Goal: Task Accomplishment & Management: Manage account settings

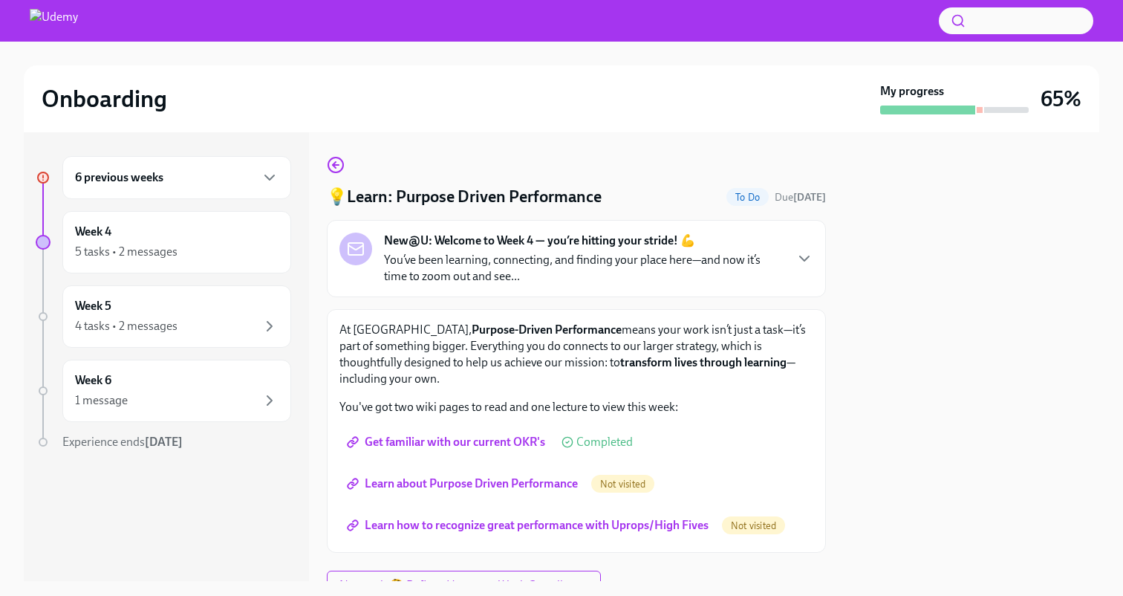
click at [205, 183] on div "6 previous weeks" at bounding box center [177, 178] width 204 height 18
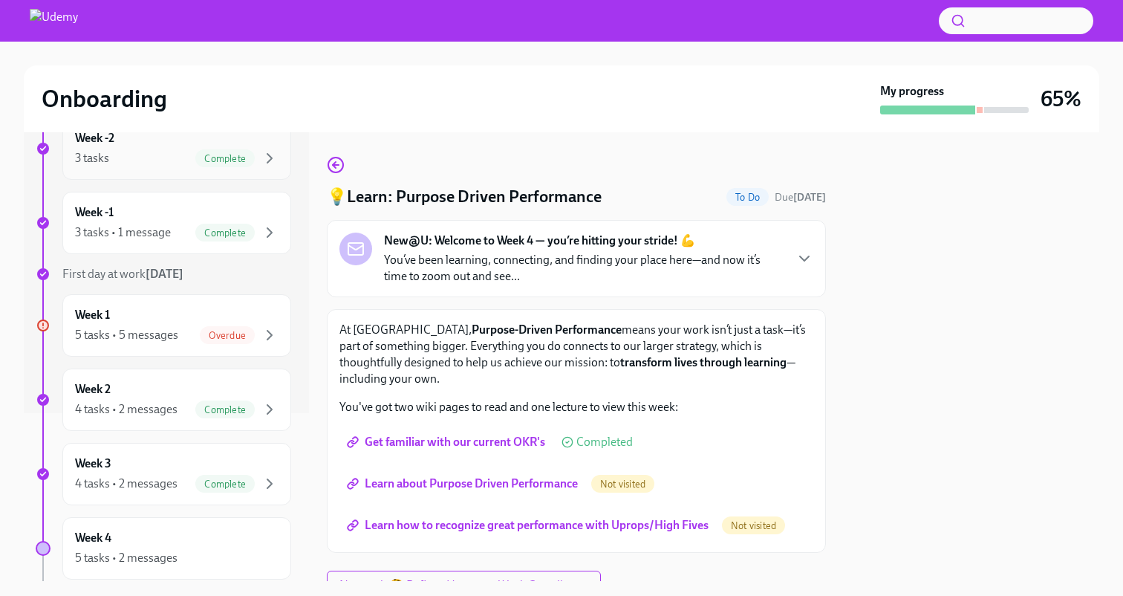
scroll to position [171, 0]
click at [194, 320] on div "Week 1 5 tasks • 5 messages Overdue" at bounding box center [177, 322] width 204 height 37
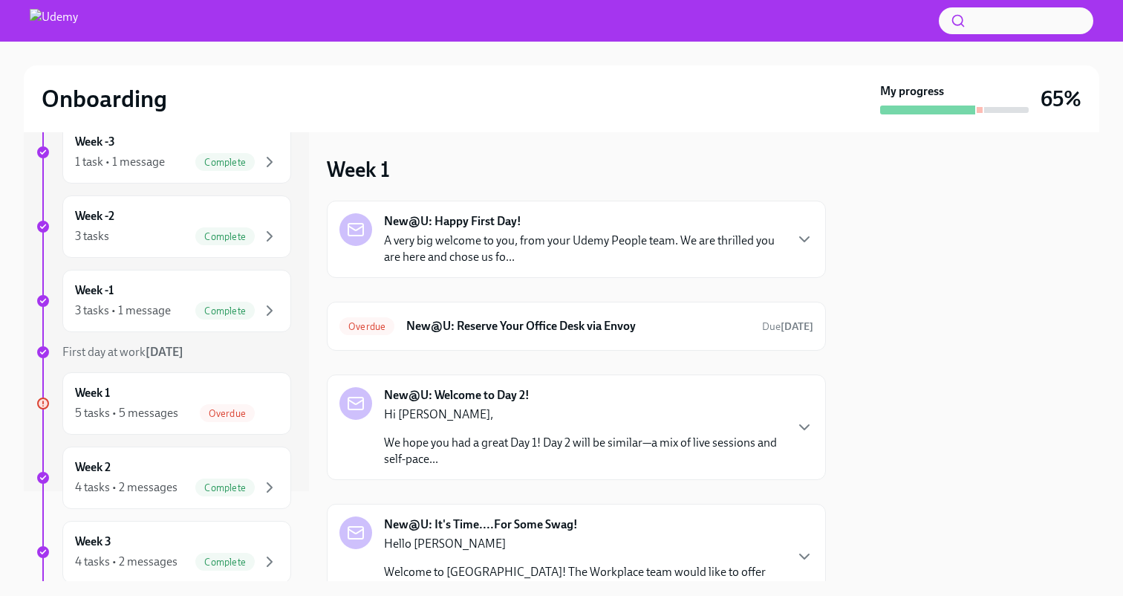
scroll to position [94, 0]
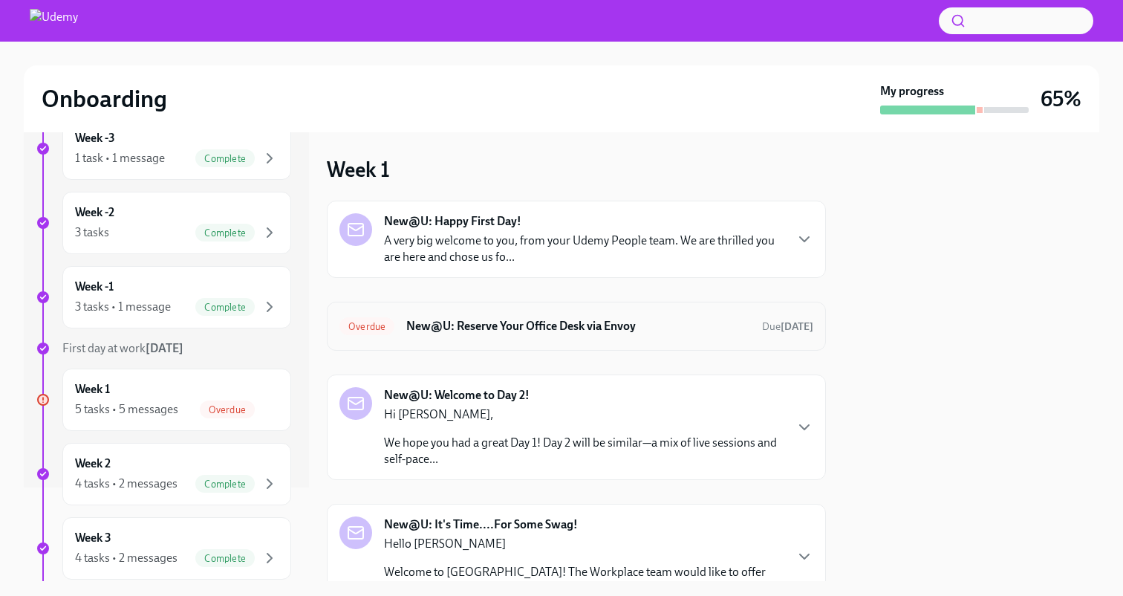
click at [368, 326] on span "Overdue" at bounding box center [367, 326] width 55 height 11
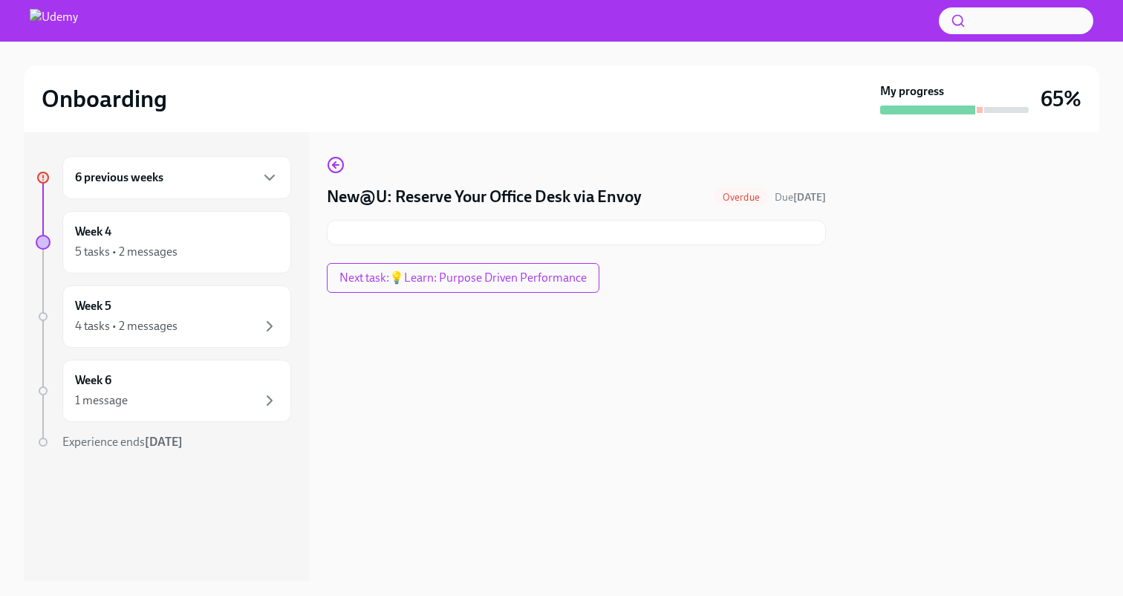
click at [714, 198] on span "Overdue" at bounding box center [741, 197] width 55 height 11
click at [590, 195] on h4 "New@U: Reserve Your Office Desk via Envoy" at bounding box center [484, 197] width 315 height 22
click at [603, 236] on div at bounding box center [576, 232] width 499 height 25
click at [502, 280] on span "Next task : 💡Learn: Purpose Driven Performance" at bounding box center [463, 277] width 247 height 15
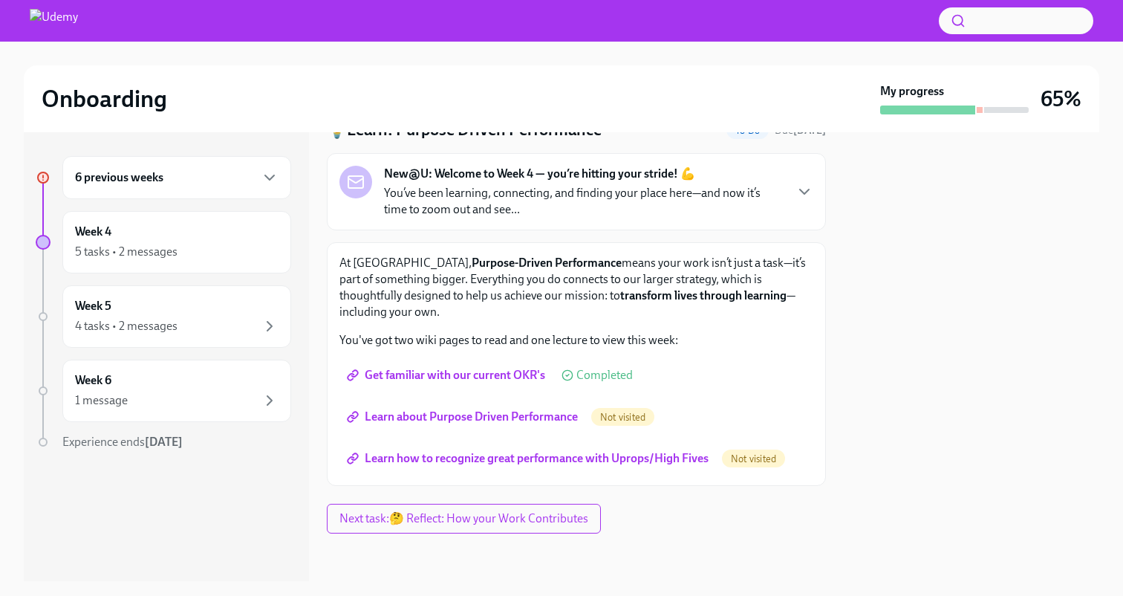
scroll to position [66, 0]
click at [484, 422] on span "Learn about Purpose Driven Performance" at bounding box center [464, 417] width 228 height 15
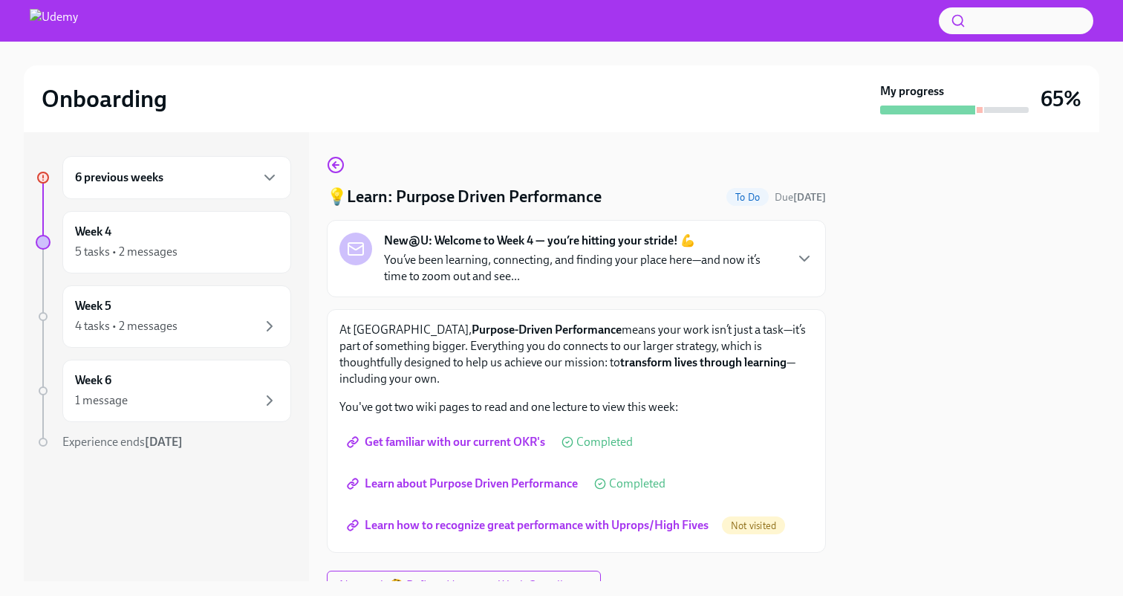
click at [450, 522] on span "Learn how to recognize great performance with Uprops/High Fives" at bounding box center [529, 525] width 359 height 15
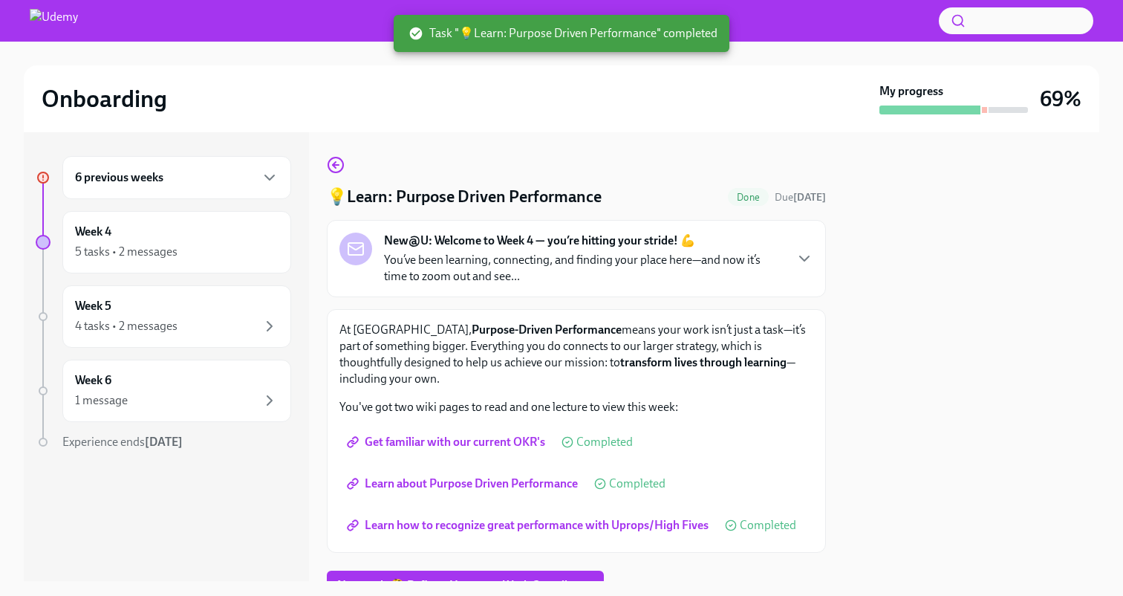
scroll to position [67, 0]
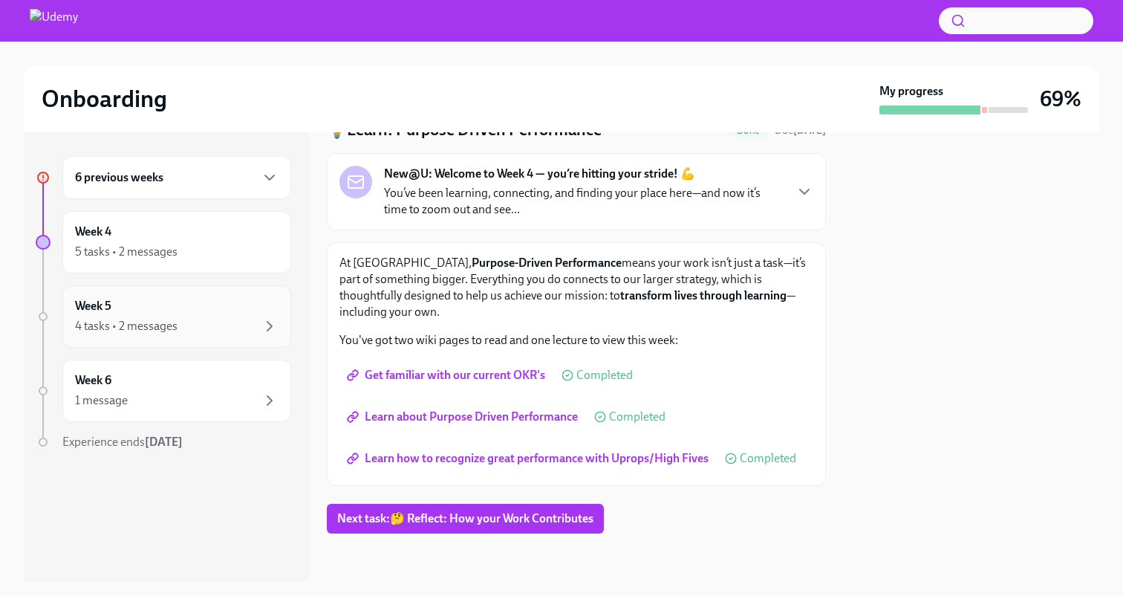
click at [203, 317] on div "4 tasks • 2 messages" at bounding box center [177, 326] width 204 height 18
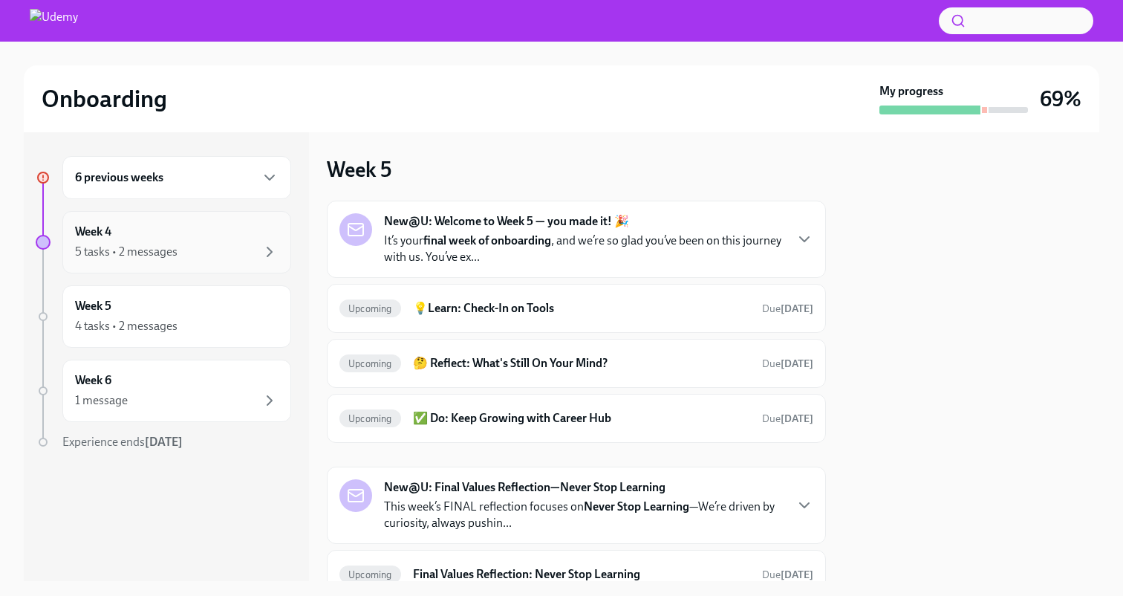
click at [231, 252] on div "5 tasks • 2 messages" at bounding box center [177, 252] width 204 height 18
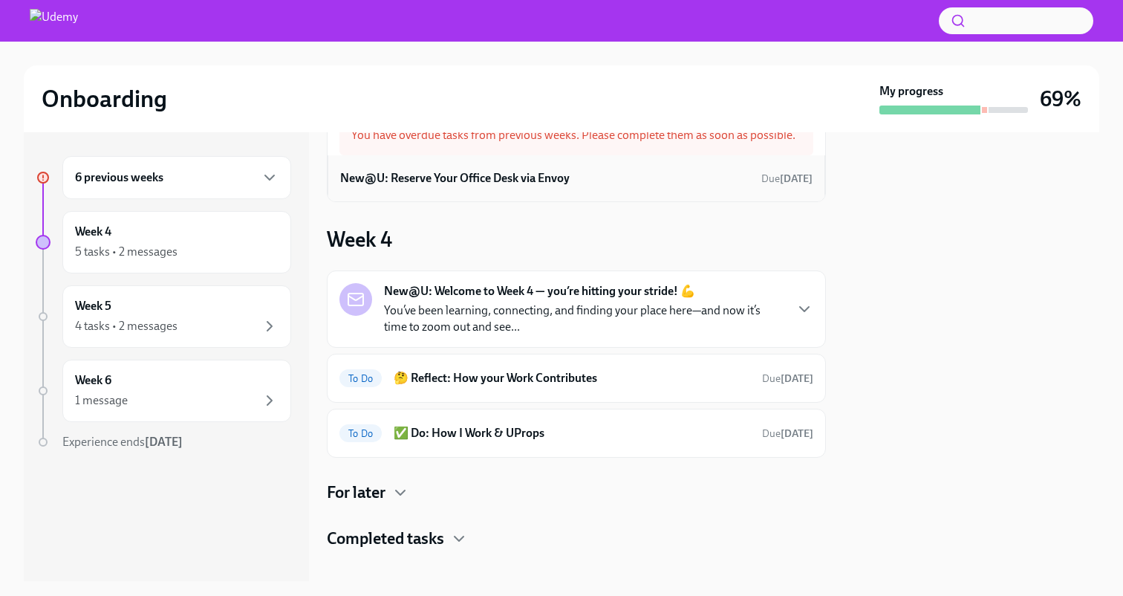
scroll to position [70, 0]
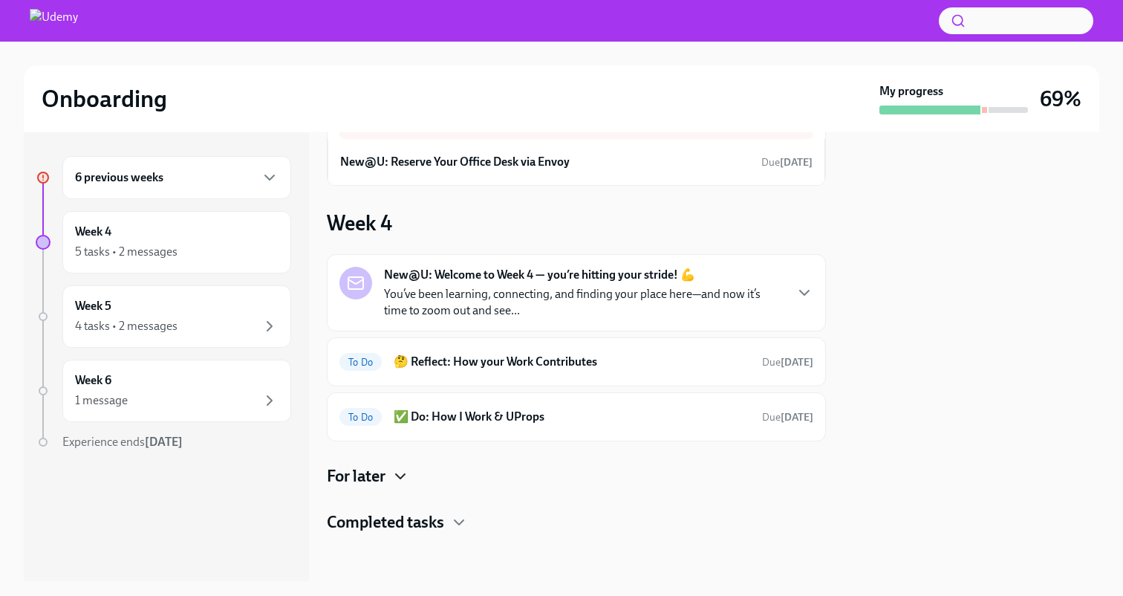
click at [395, 473] on icon "button" at bounding box center [401, 476] width 18 height 18
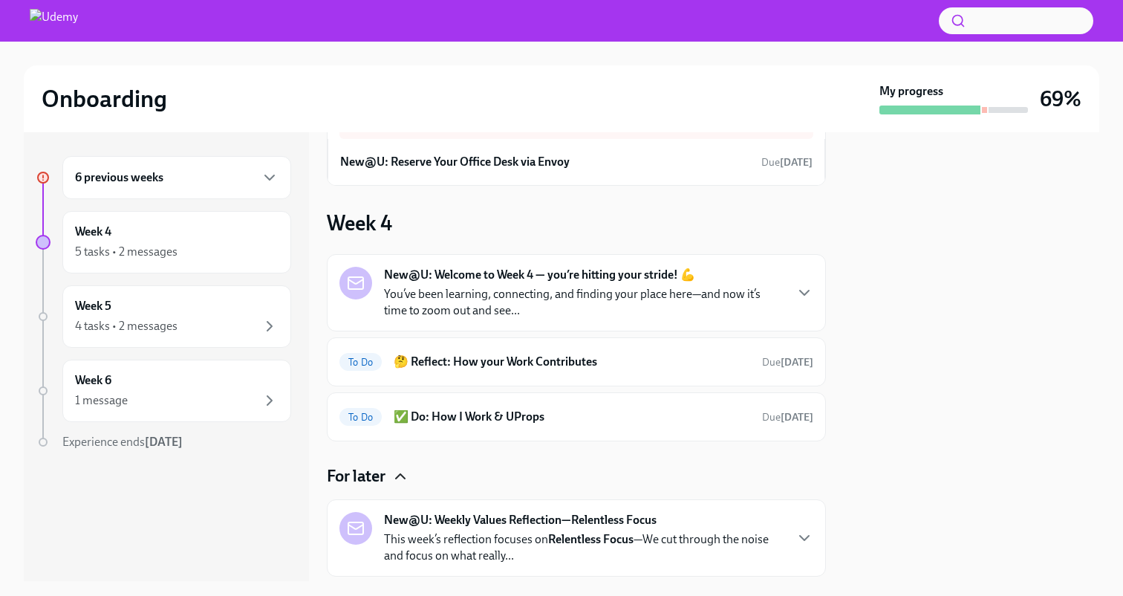
scroll to position [214, 0]
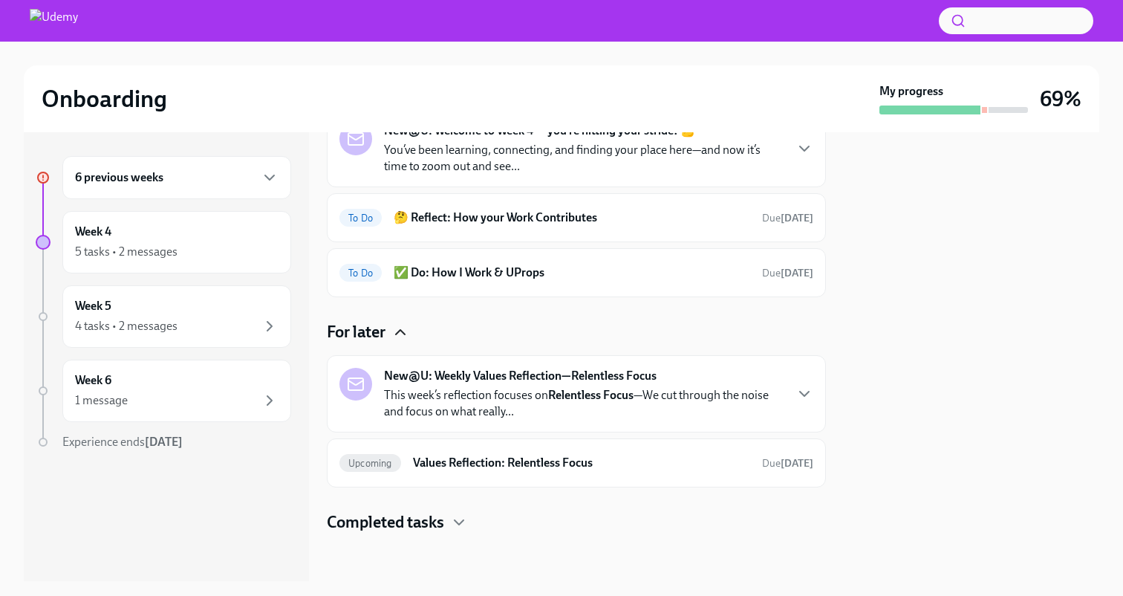
click at [403, 525] on h4 "Completed tasks" at bounding box center [385, 522] width 117 height 22
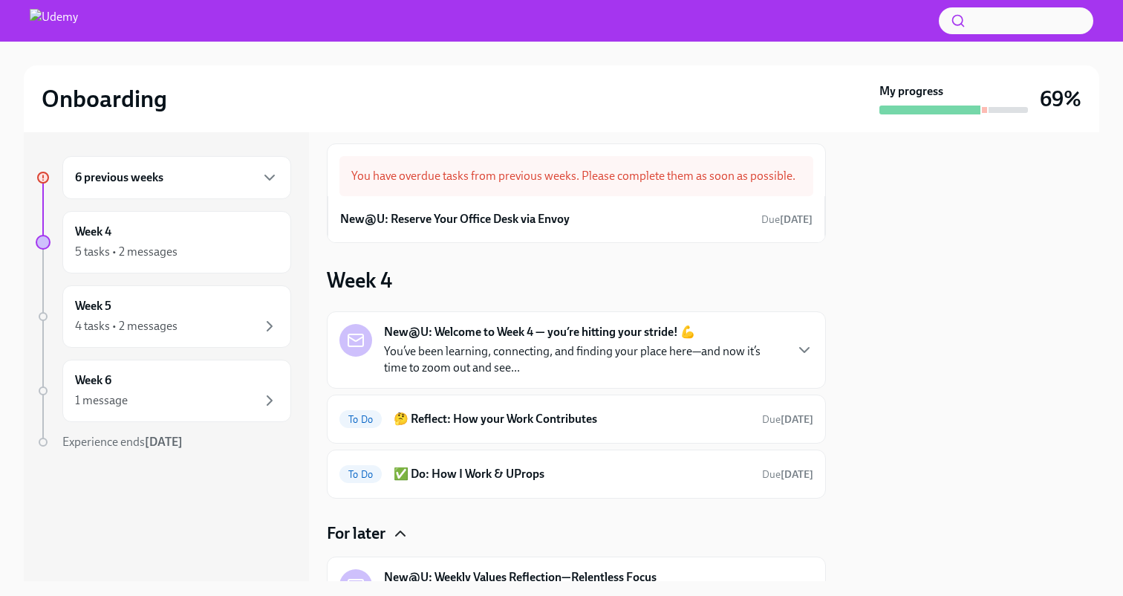
scroll to position [0, 0]
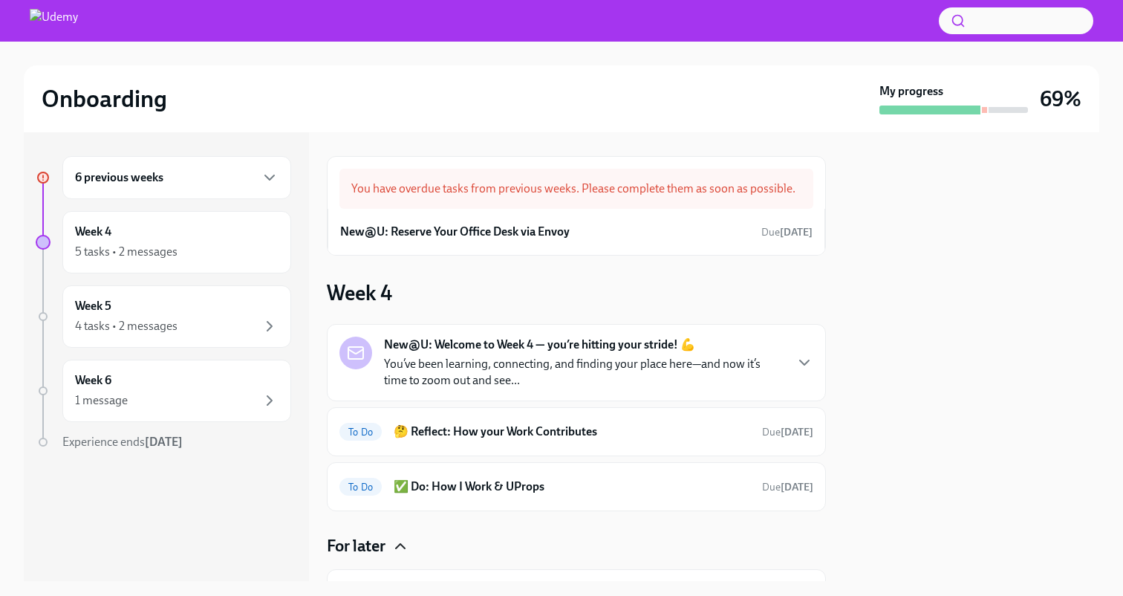
click at [217, 188] on div "6 previous weeks" at bounding box center [176, 177] width 229 height 43
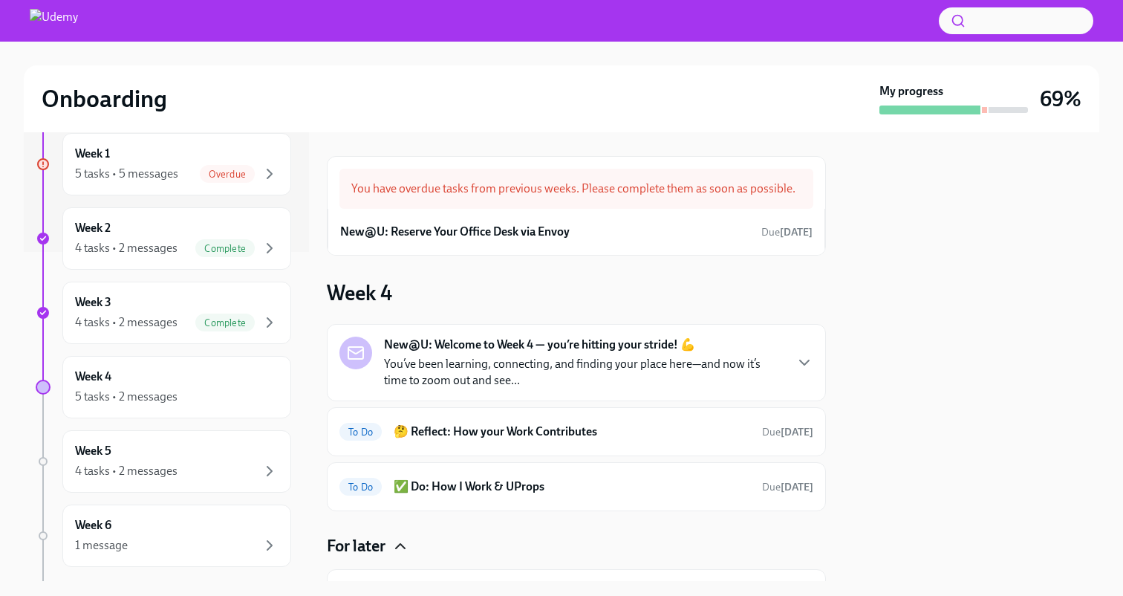
scroll to position [341, 0]
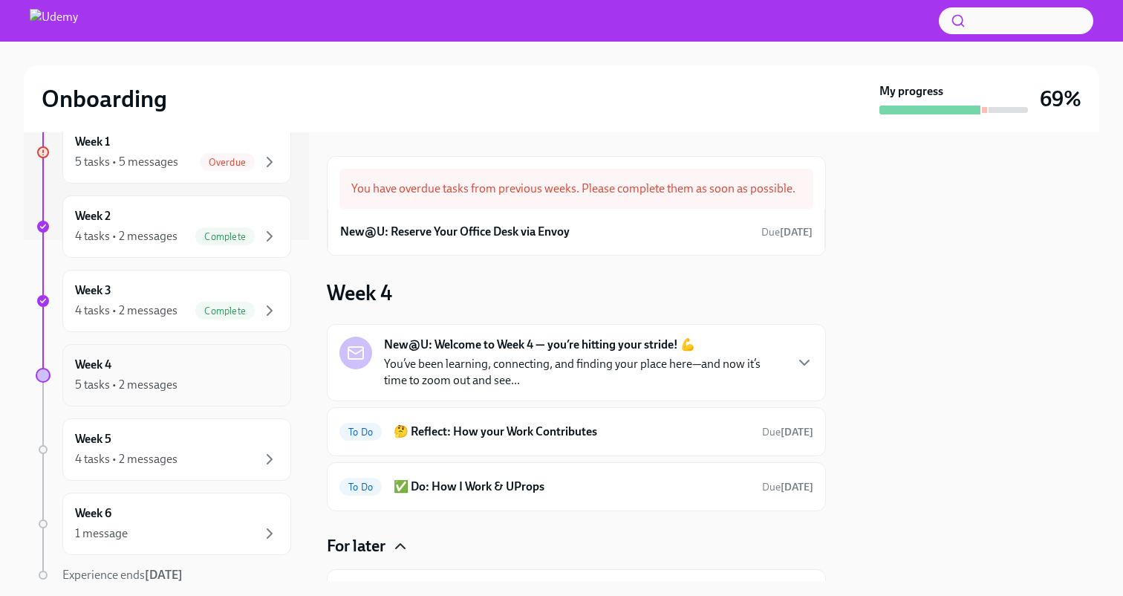
click at [196, 383] on div "5 tasks • 2 messages" at bounding box center [177, 385] width 204 height 18
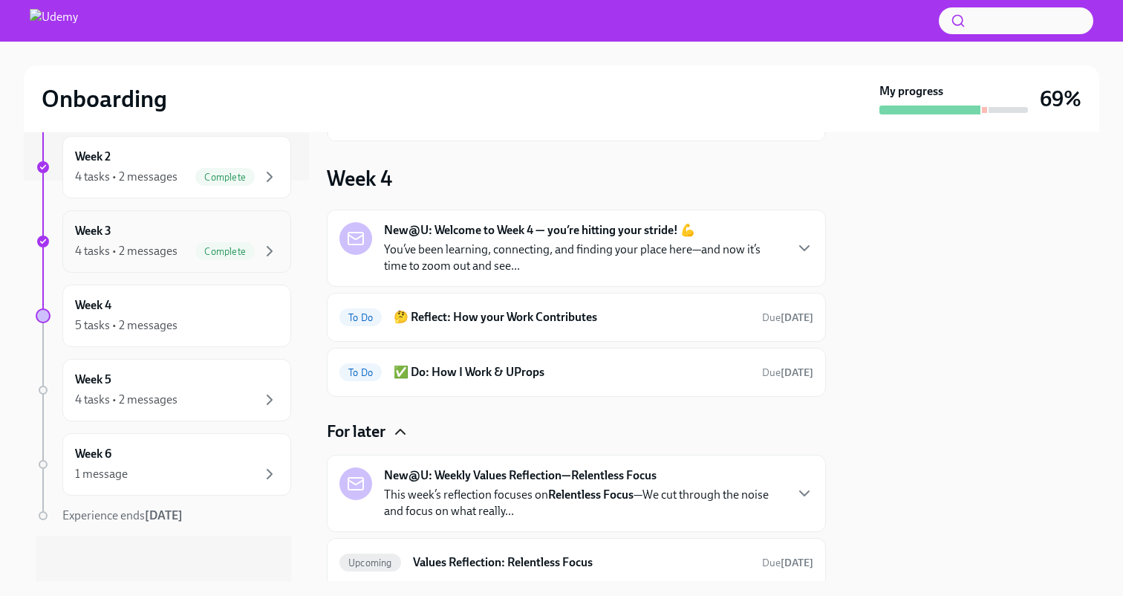
scroll to position [403, 0]
click at [221, 313] on div "Week 4 5 tasks • 2 messages" at bounding box center [177, 313] width 204 height 37
click at [204, 375] on div "Week 5 4 tasks • 2 messages" at bounding box center [177, 387] width 204 height 37
